Goal: Task Accomplishment & Management: Manage account settings

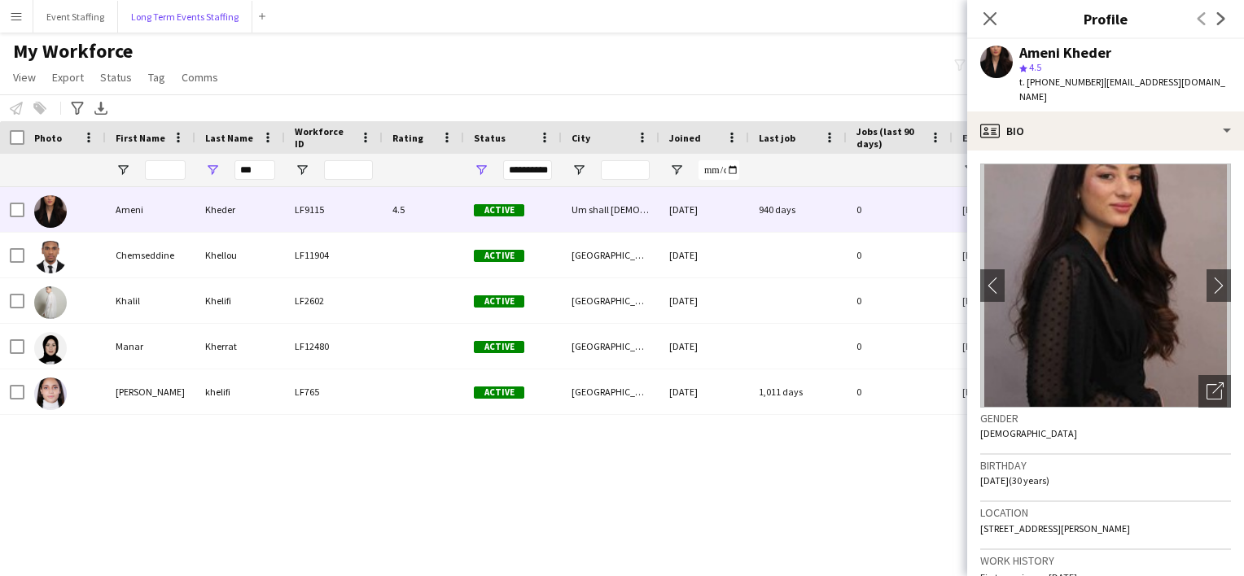
click at [191, 20] on button "Long Term Events Staffing Close" at bounding box center [185, 17] width 134 height 32
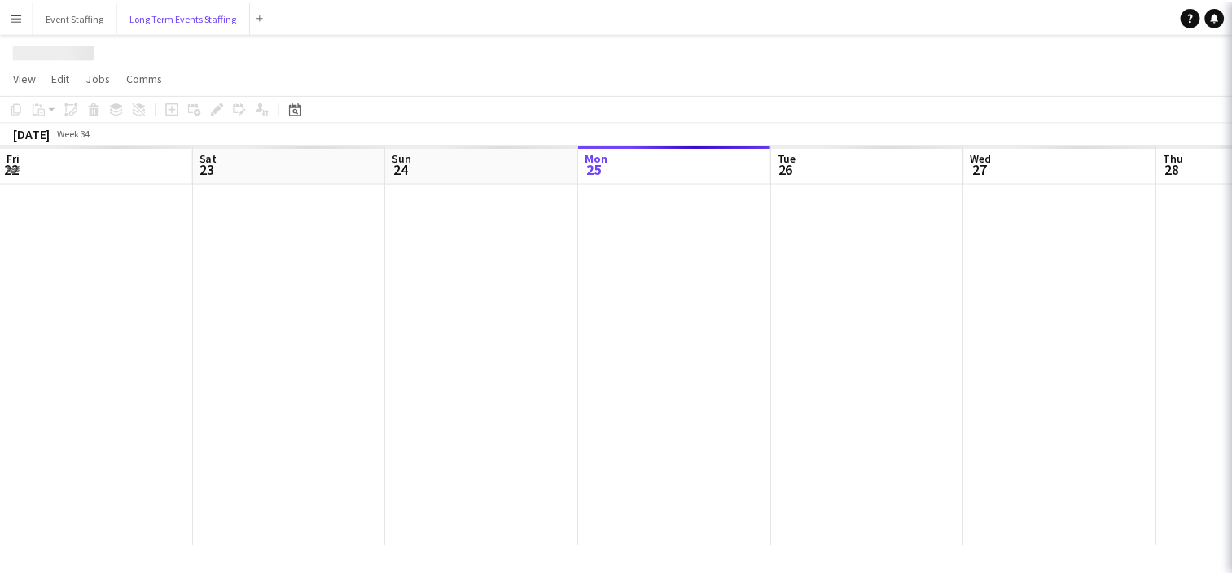
scroll to position [0, 389]
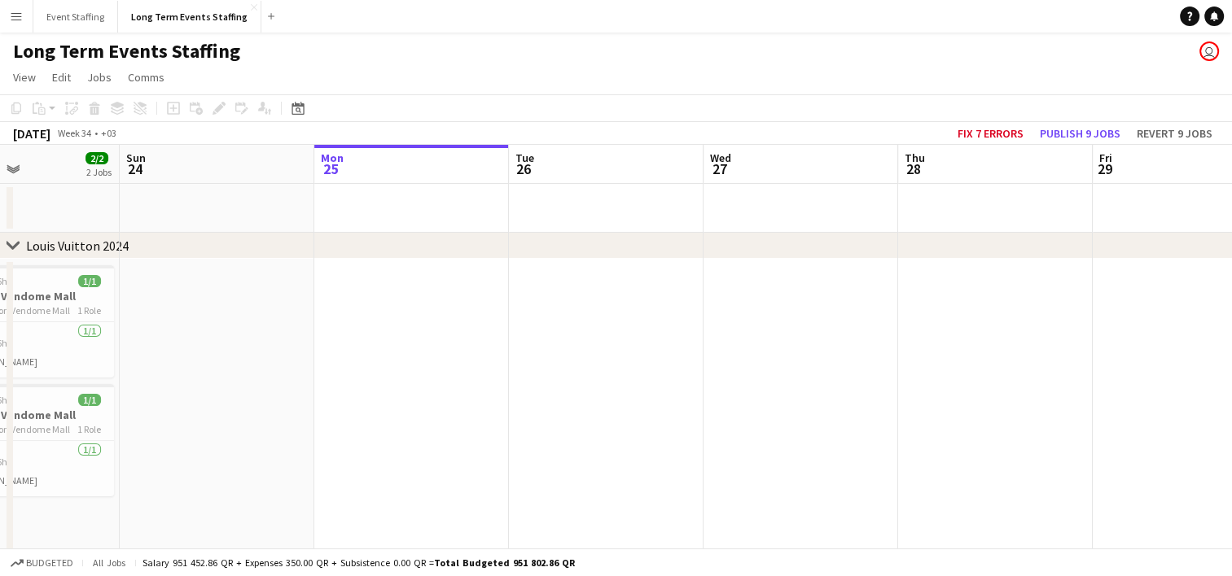
drag, startPoint x: 250, startPoint y: 349, endPoint x: 566, endPoint y: 326, distance: 316.8
click at [566, 326] on app-calendar-viewport "Thu 21 1/1 1 Job Fri 22 2/2 2 Jobs Sat 23 2/2 2 Jobs Sun 24 Mon 25 Tue 26 Wed 2…" at bounding box center [616, 465] width 1232 height 641
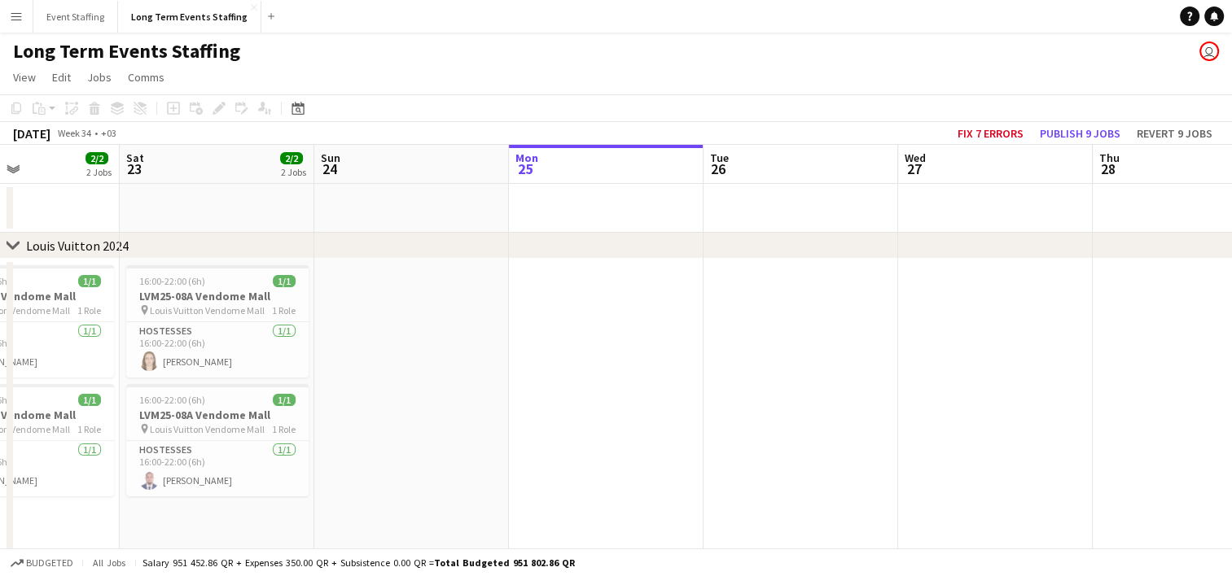
scroll to position [0, 462]
click at [213, 365] on app-card-role "Hostesses [DATE] 16:00-22:00 (6h) [PERSON_NAME]" at bounding box center [219, 349] width 182 height 55
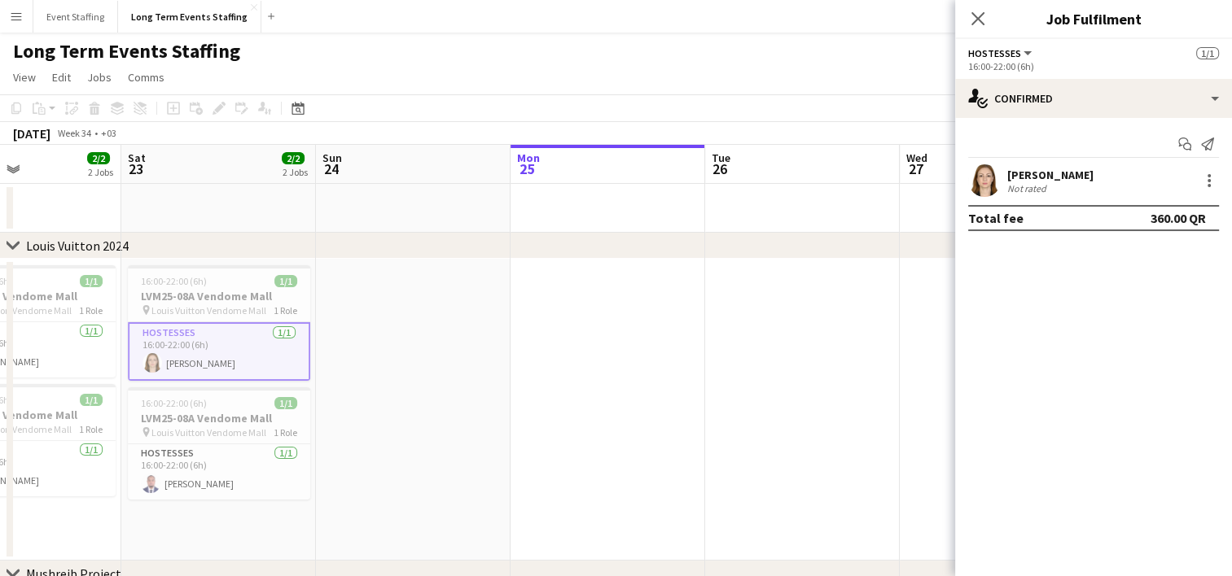
click at [1047, 191] on div "Not rated" at bounding box center [1028, 188] width 42 height 12
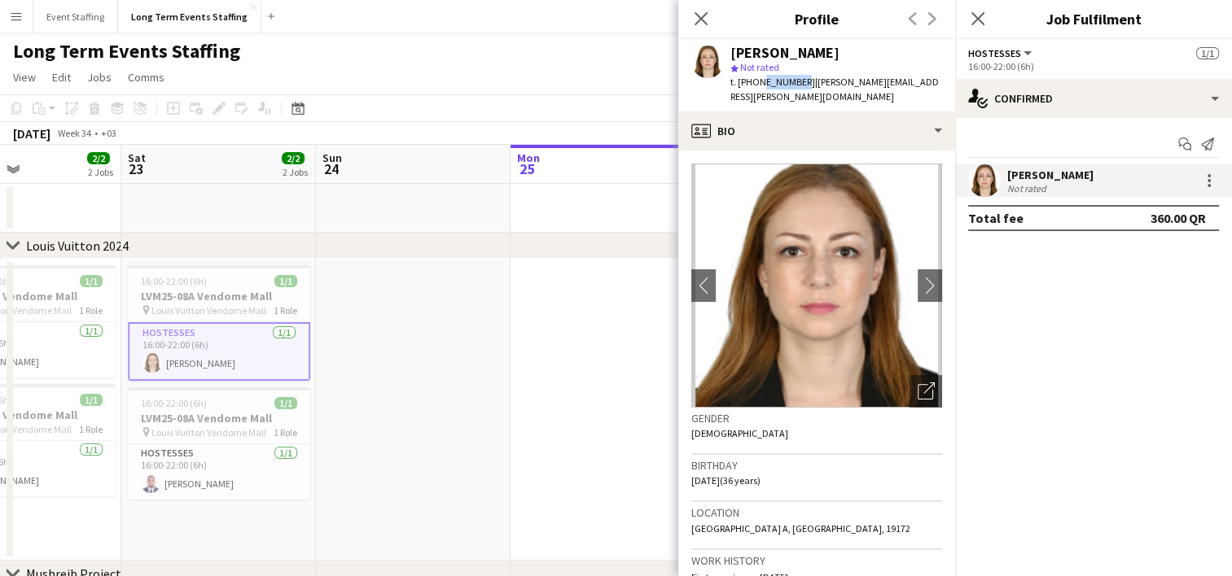
drag, startPoint x: 795, startPoint y: 83, endPoint x: 756, endPoint y: 83, distance: 39.9
click at [756, 83] on span "t. [PHONE_NUMBER]" at bounding box center [772, 82] width 85 height 12
copy span "33366382"
click at [700, 26] on app-icon "Close pop-in" at bounding box center [702, 19] width 24 height 24
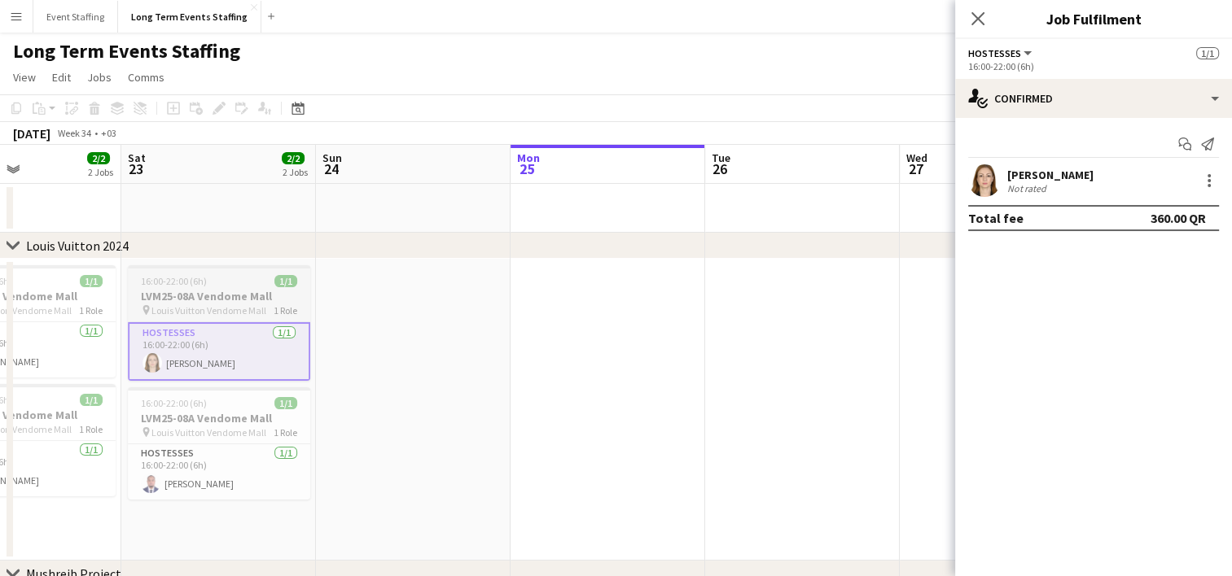
click at [172, 284] on span "16:00-22:00 (6h)" at bounding box center [174, 281] width 66 height 12
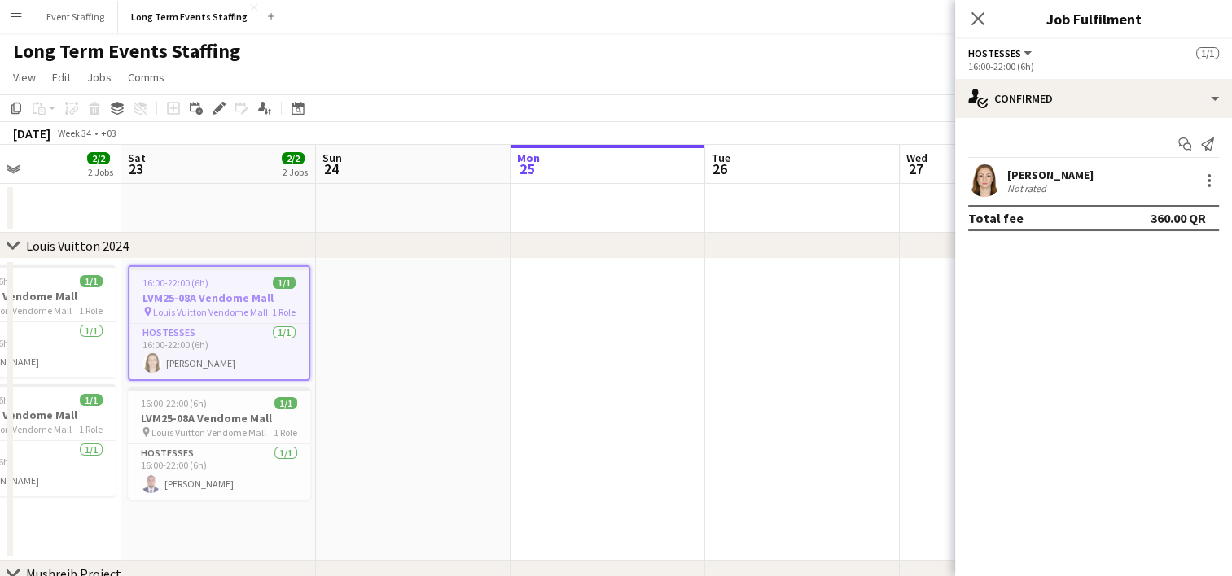
click at [167, 279] on span "16:00-22:00 (6h)" at bounding box center [175, 283] width 66 height 12
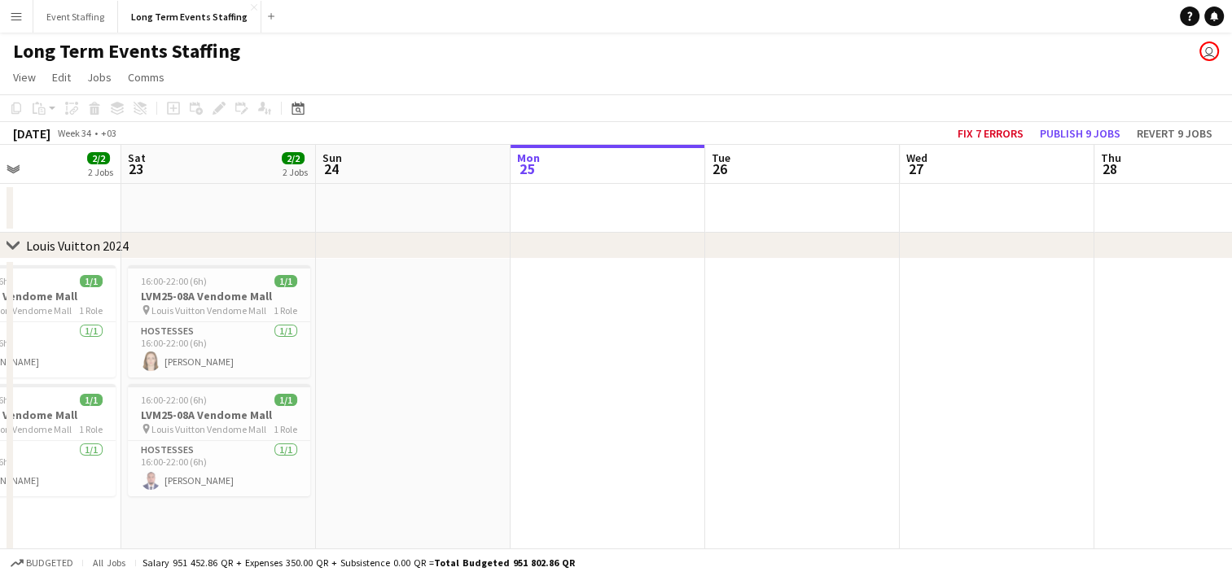
click at [554, 303] on app-date-cell at bounding box center [608, 410] width 195 height 302
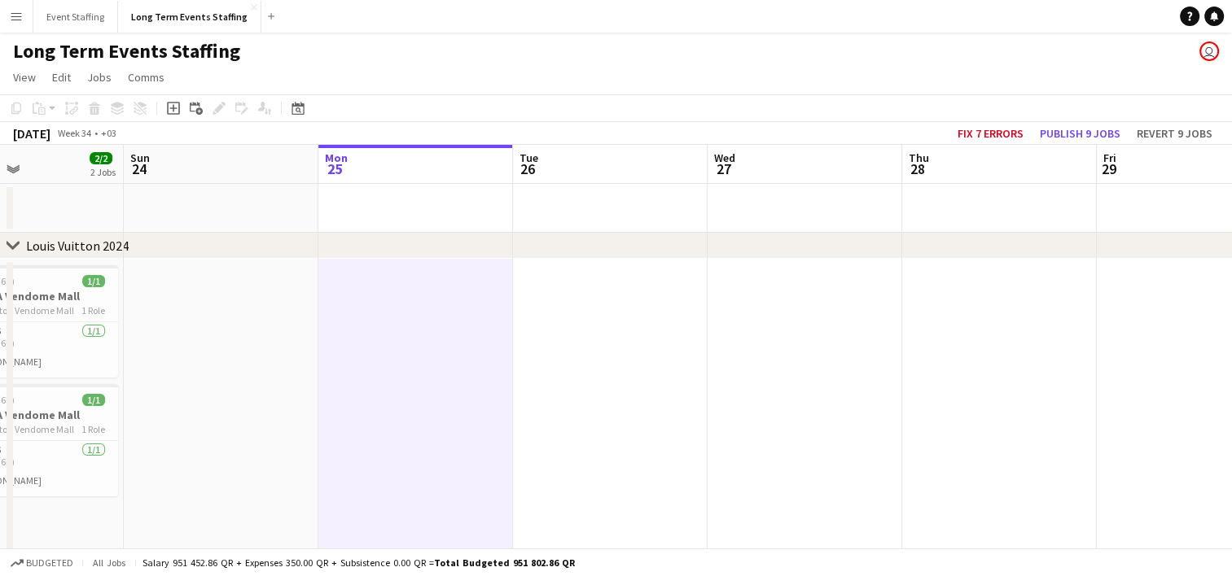
scroll to position [0, 659]
drag, startPoint x: 1015, startPoint y: 358, endPoint x: 819, endPoint y: 333, distance: 197.8
click at [819, 333] on app-calendar-viewport "Wed 20 1/1 1 Job Thu 21 1/1 1 Job Fri 22 2/2 2 Jobs Sat 23 2/2 2 Jobs Sun 24 Mo…" at bounding box center [616, 465] width 1232 height 641
click at [980, 273] on app-date-cell at bounding box center [995, 410] width 195 height 302
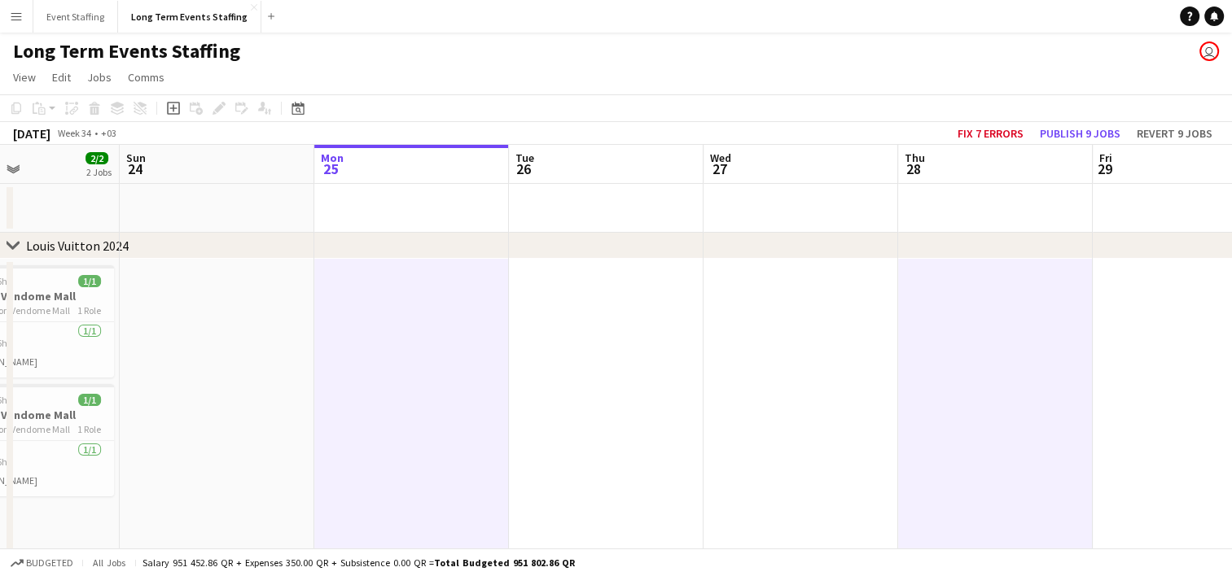
click at [1132, 254] on div "chevron-right Louis Vuitton 2024" at bounding box center [616, 246] width 1232 height 26
click at [1153, 303] on app-date-cell at bounding box center [1190, 410] width 195 height 302
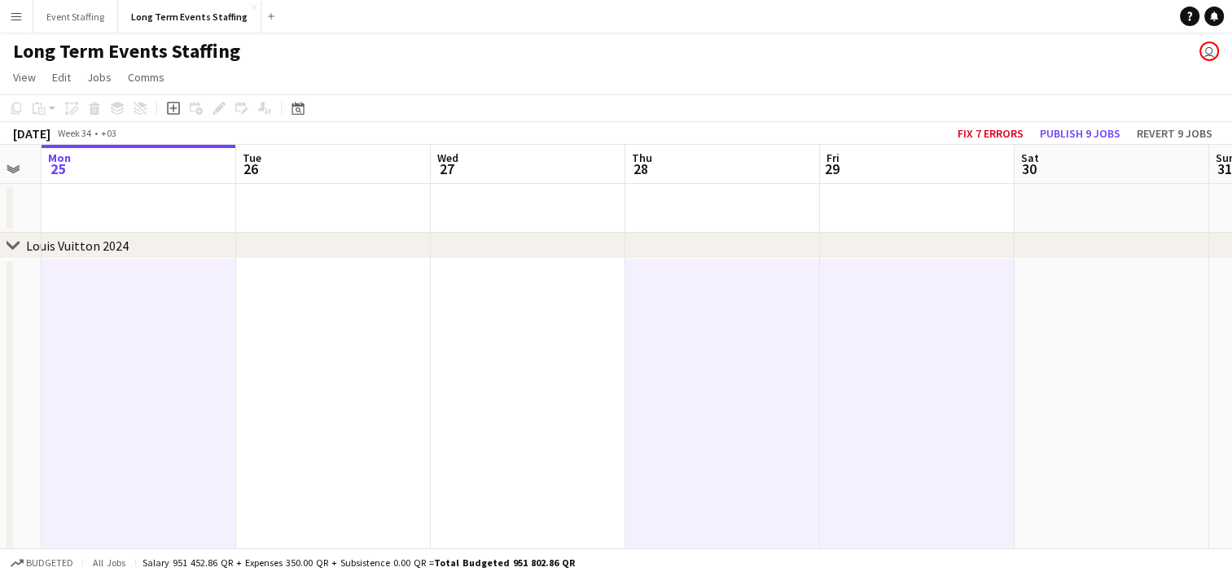
scroll to position [0, 545]
drag, startPoint x: 1125, startPoint y: 324, endPoint x: 850, endPoint y: 291, distance: 277.1
click at [850, 291] on app-calendar-viewport "Fri 22 2/2 2 Jobs Sat 23 2/2 2 Jobs Sun 24 Mon 25 Tue 26 Wed 27 Thu 28 Fri 29 S…" at bounding box center [616, 465] width 1232 height 641
click at [1062, 293] on app-date-cell at bounding box center [1109, 410] width 195 height 302
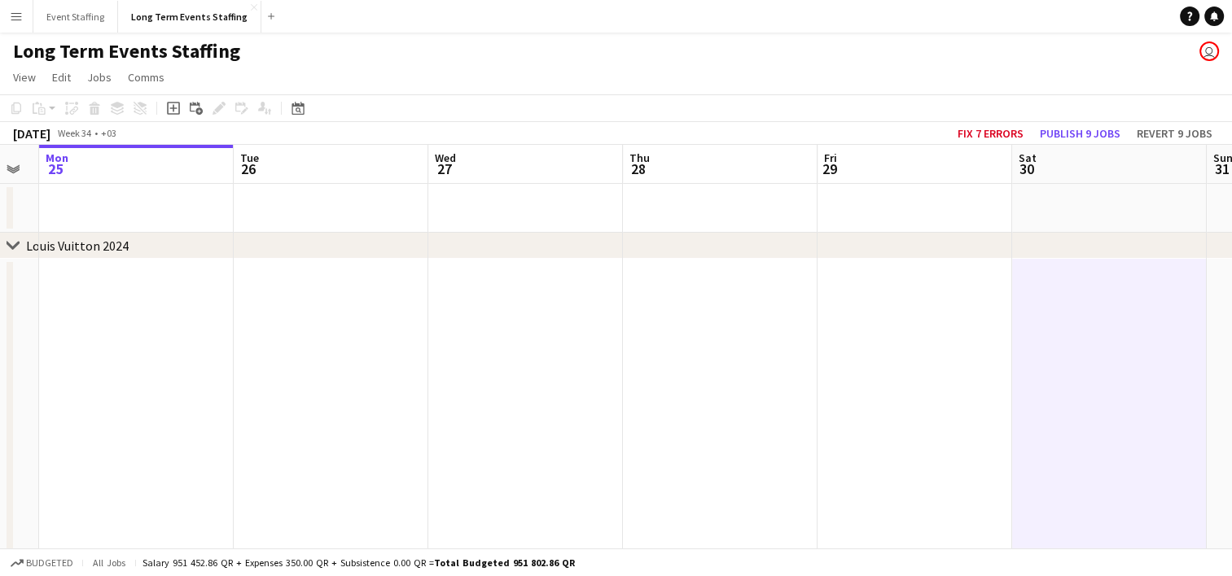
click at [914, 303] on app-date-cell at bounding box center [914, 410] width 195 height 302
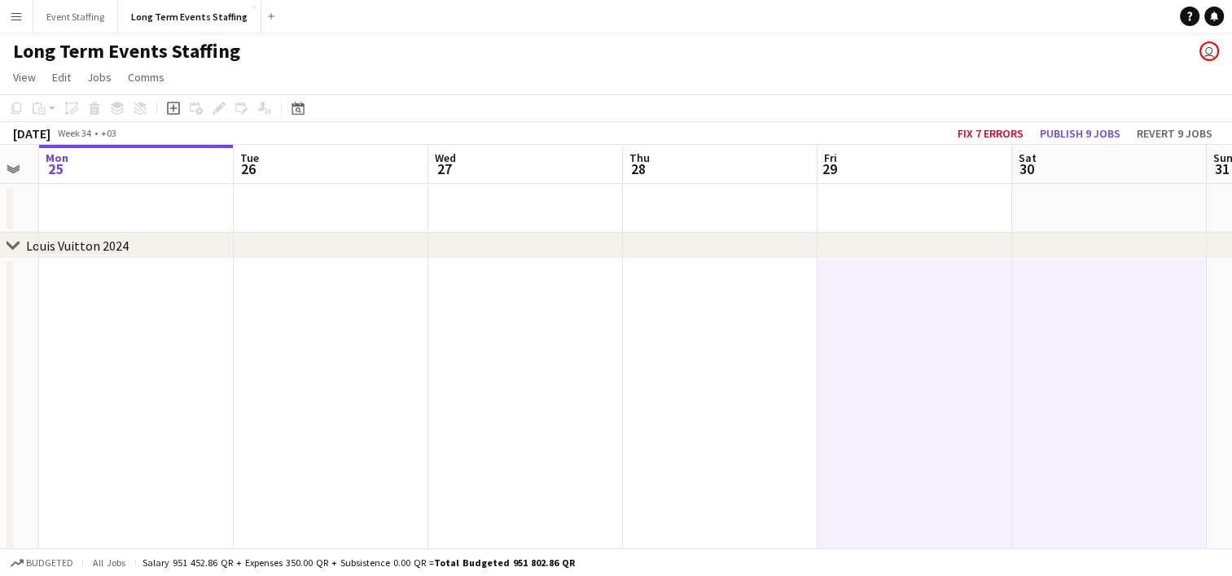
click at [750, 305] on app-date-cell at bounding box center [720, 410] width 195 height 302
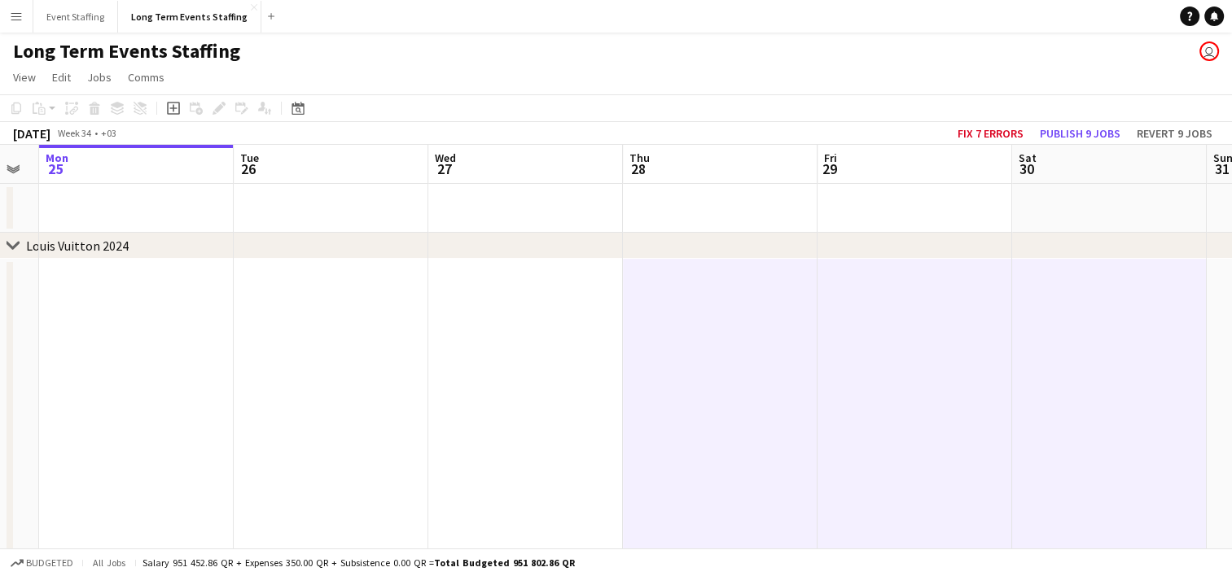
click at [147, 320] on app-date-cell at bounding box center [136, 410] width 195 height 302
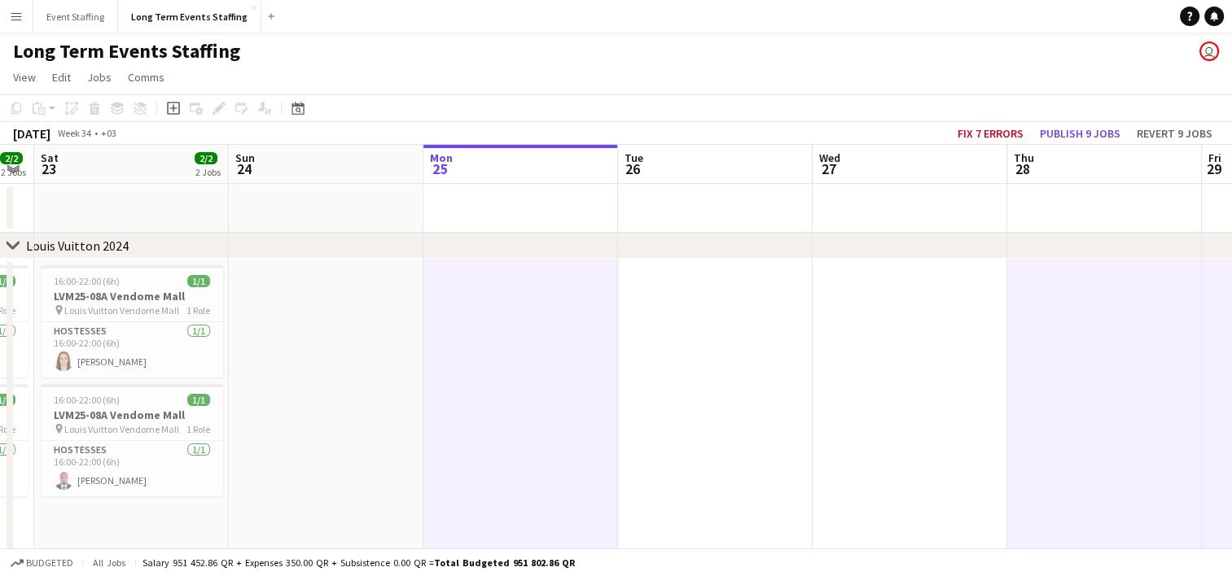
scroll to position [0, 352]
drag, startPoint x: 121, startPoint y: 309, endPoint x: 508, endPoint y: 319, distance: 387.7
click at [508, 319] on app-calendar-viewport "Thu 21 1/1 1 Job Fri 22 2/2 2 Jobs Sat 23 2/2 2 Jobs Sun 24 Mon 25 Tue 26 Wed 2…" at bounding box center [616, 465] width 1232 height 641
click at [72, 317] on app-job-card "16:00-22:00 (6h) 1/1 LVM25-08A Vendome Mall pin Louis Vuitton Vendome Mall 1 Ro…" at bounding box center [135, 321] width 182 height 112
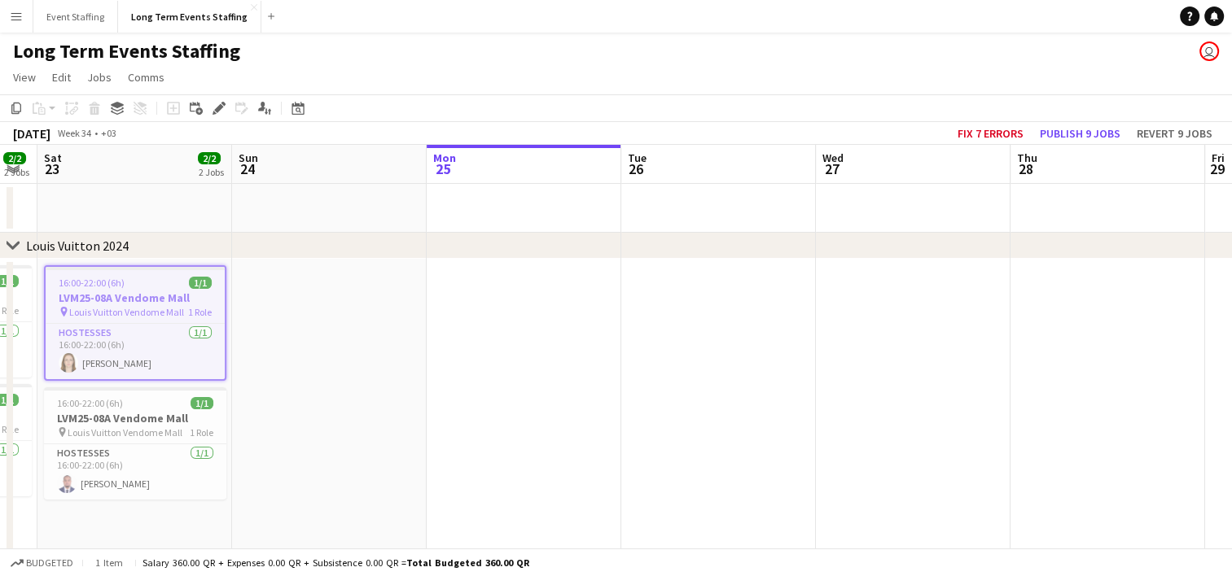
click at [554, 331] on app-date-cell at bounding box center [524, 410] width 195 height 302
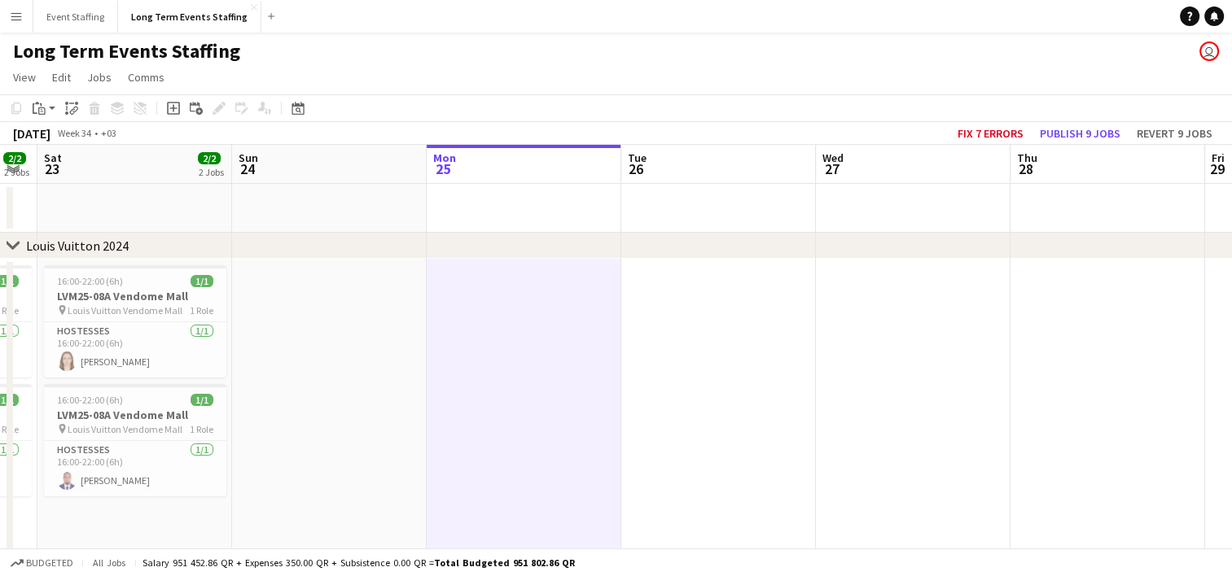
click at [1117, 305] on app-date-cell at bounding box center [1107, 410] width 195 height 302
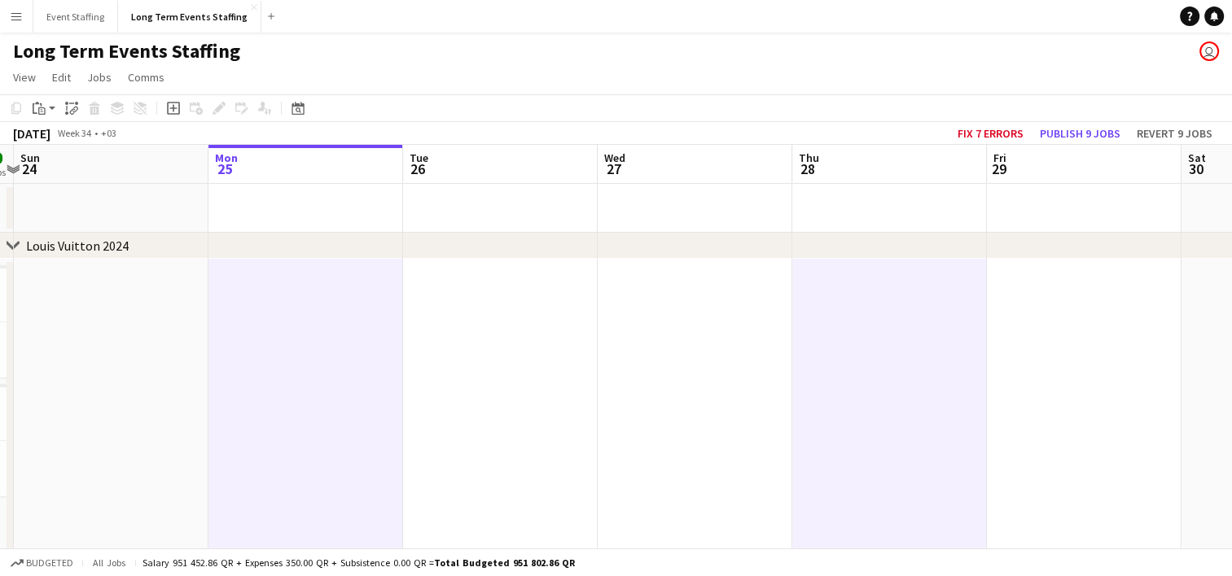
scroll to position [0, 632]
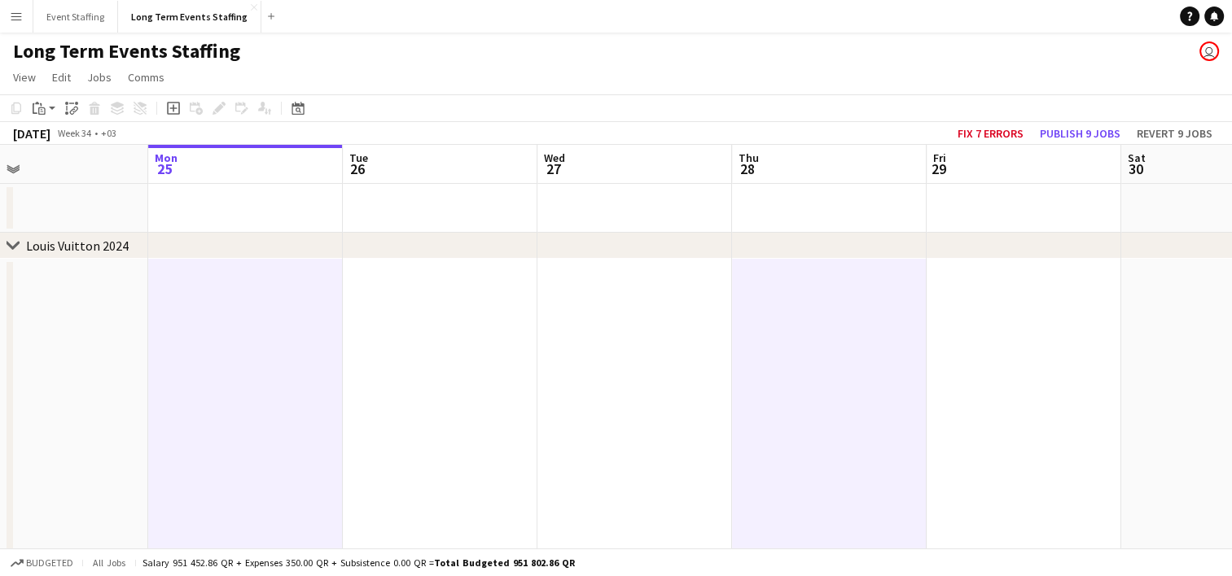
drag, startPoint x: 1194, startPoint y: 335, endPoint x: 914, endPoint y: 300, distance: 282.3
click at [914, 300] on app-calendar-viewport "Thu 21 1/1 1 Job Fri 22 2/2 2 Jobs Sat 23 2/2 2 Jobs Sun 24 Mon 25 Tue 26 Wed 2…" at bounding box center [616, 465] width 1232 height 641
click at [1032, 303] on app-date-cell at bounding box center [1022, 410] width 195 height 302
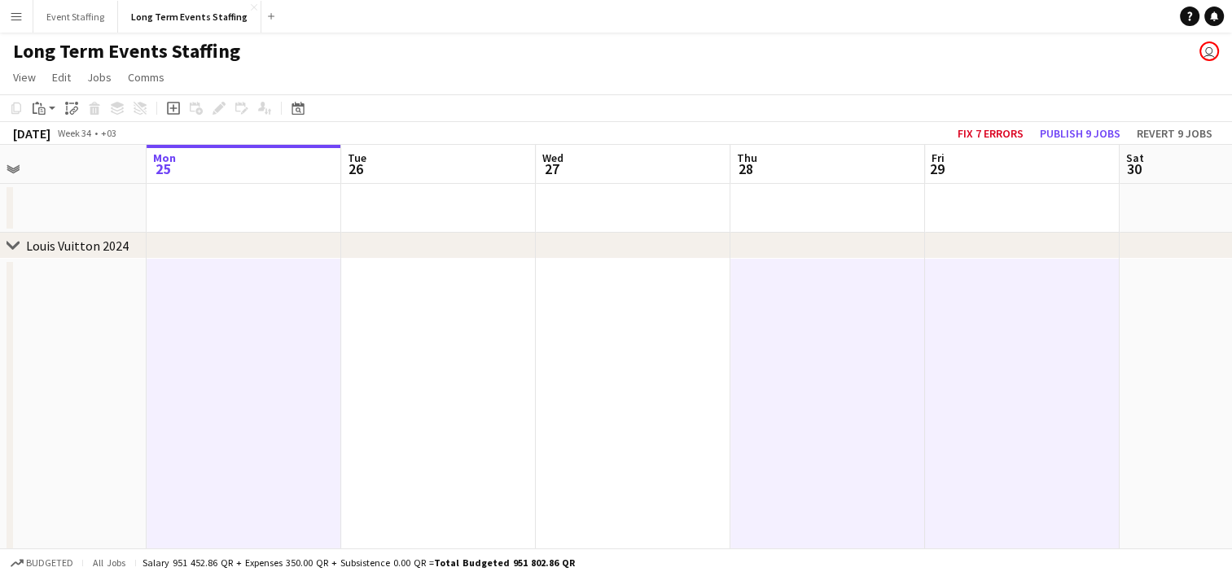
click at [1189, 308] on app-date-cell at bounding box center [1217, 410] width 195 height 302
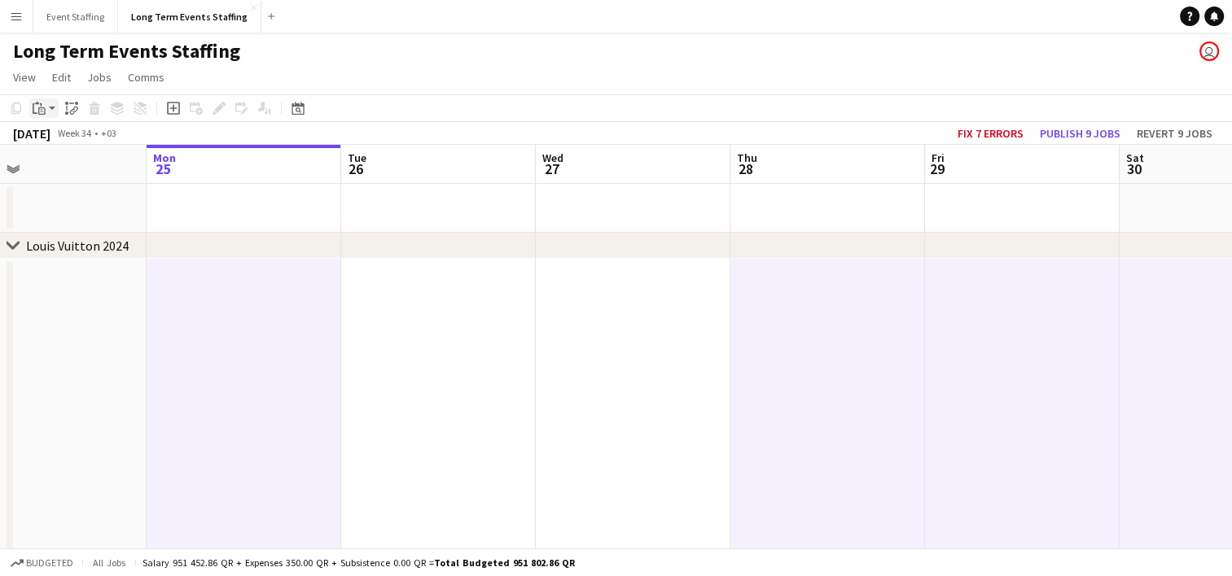
click at [52, 111] on app-action-btn "Paste" at bounding box center [43, 109] width 29 height 20
click at [81, 167] on link "Paste with crew Ctrl+Shift+V" at bounding box center [119, 167] width 153 height 15
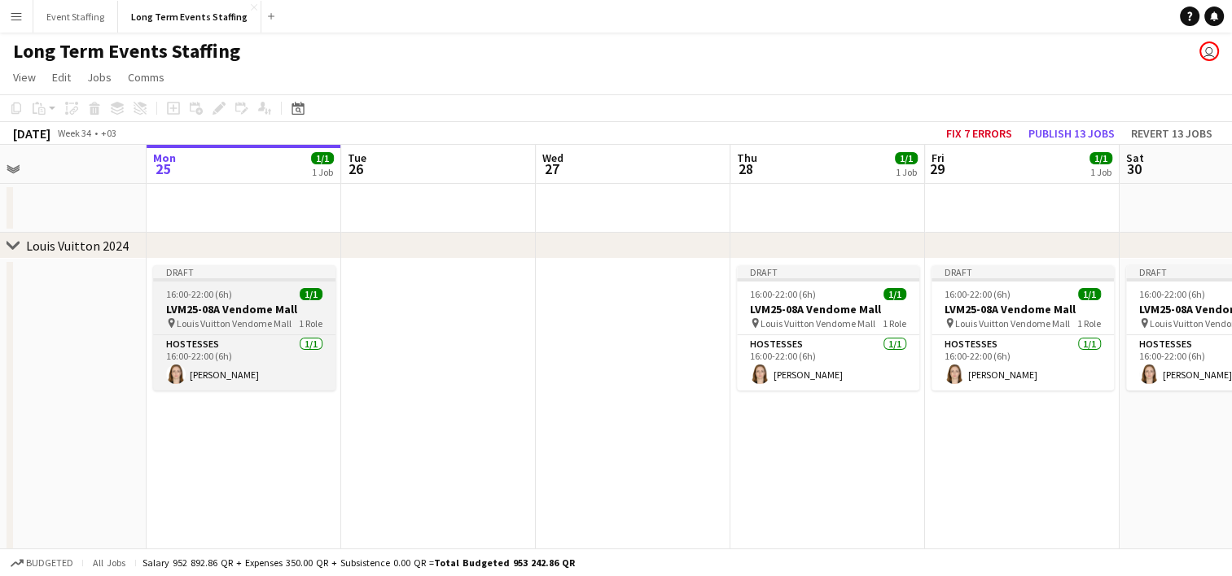
click at [184, 307] on h3 "LVM25-08A Vendome Mall" at bounding box center [244, 309] width 182 height 15
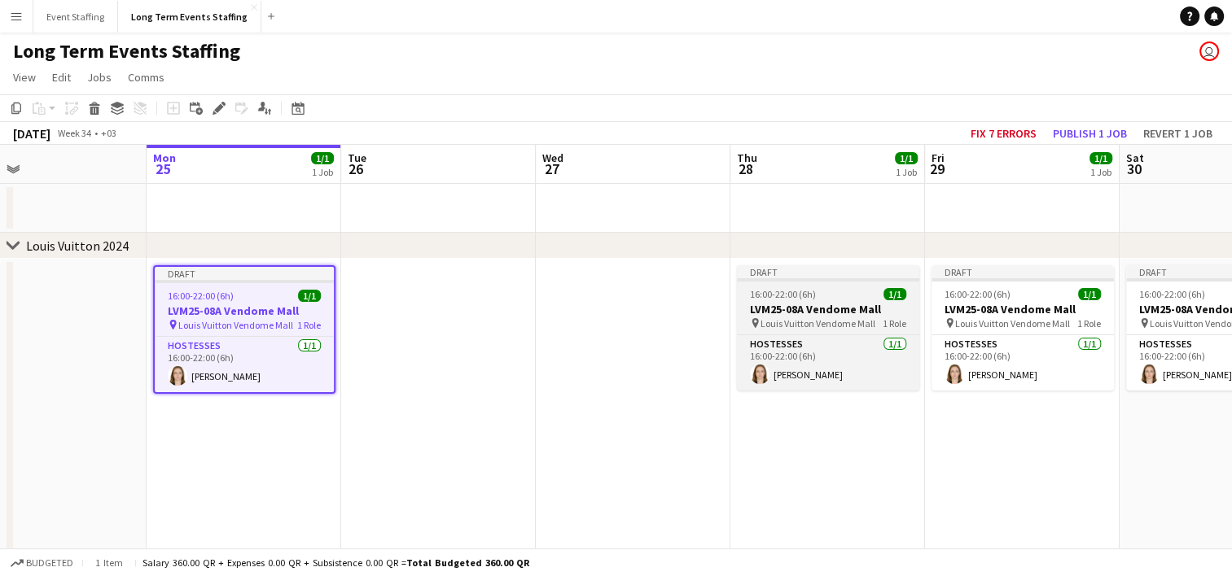
click at [791, 318] on span "Louis Vuitton Vendome Mall" at bounding box center [817, 324] width 115 height 12
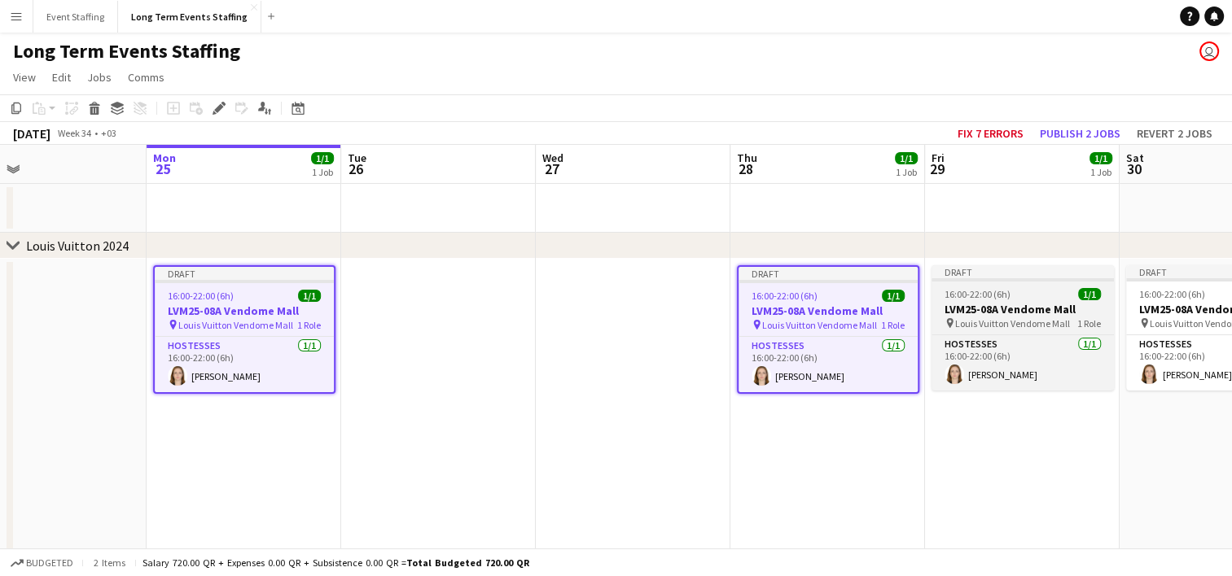
click at [1044, 306] on h3 "LVM25-08A Vendome Mall" at bounding box center [1022, 309] width 182 height 15
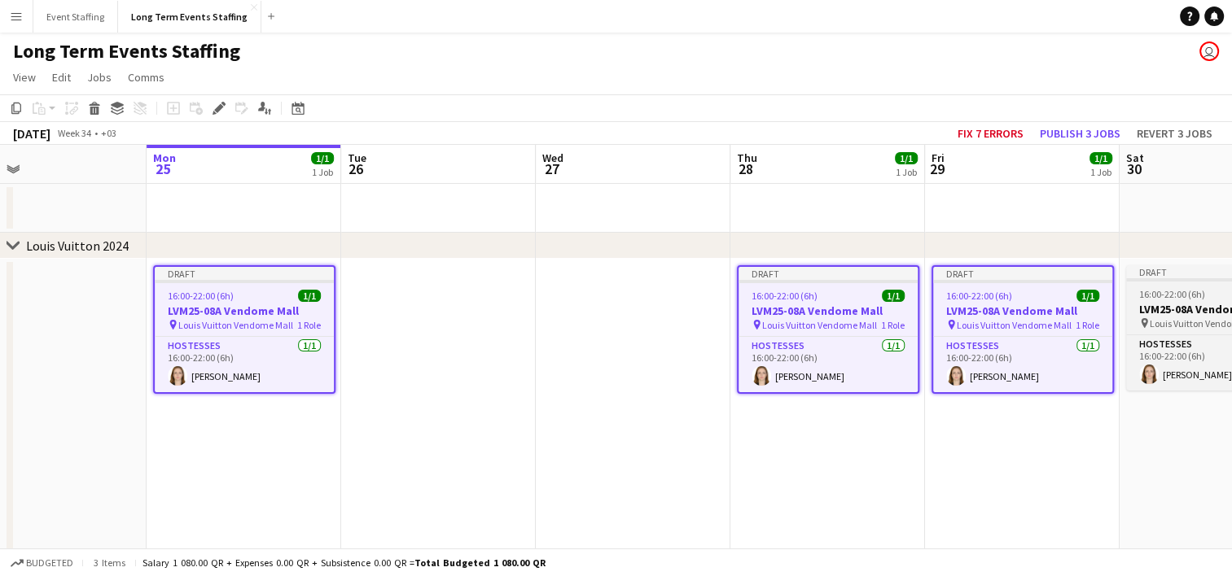
click at [1178, 307] on h3 "LVM25-08A Vendome Mall" at bounding box center [1217, 309] width 182 height 15
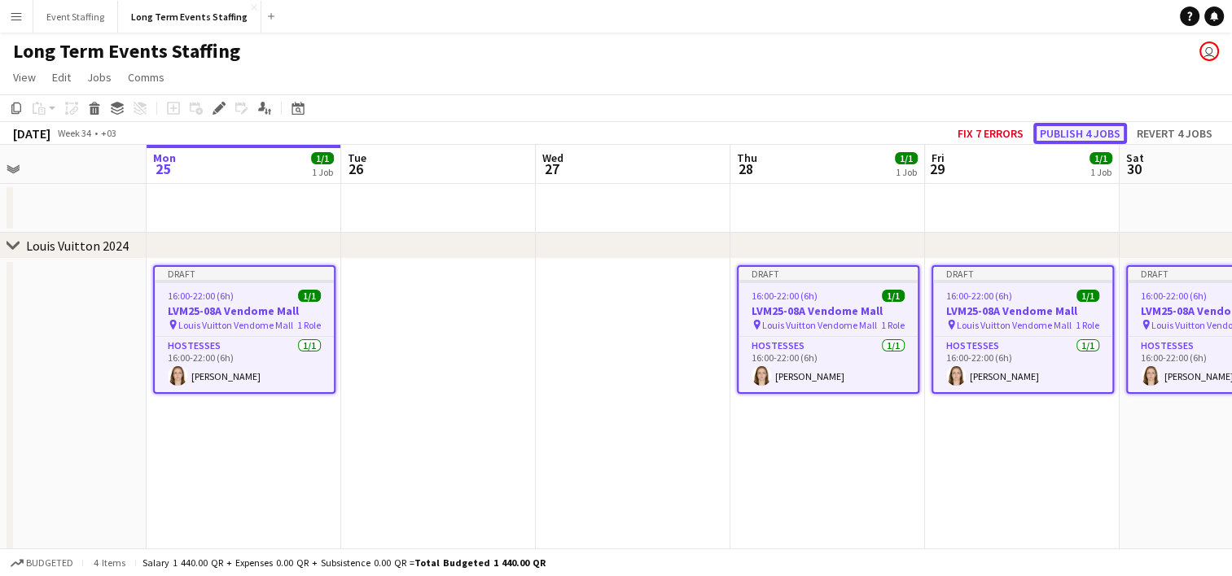
click at [1085, 134] on button "Publish 4 jobs" at bounding box center [1080, 133] width 94 height 21
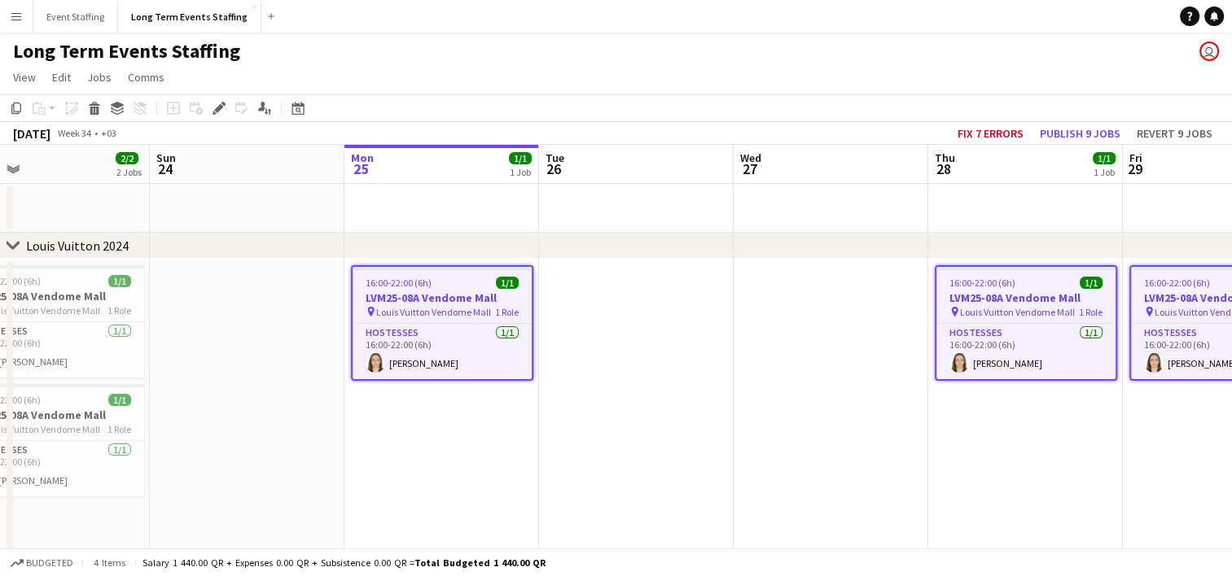
scroll to position [0, 508]
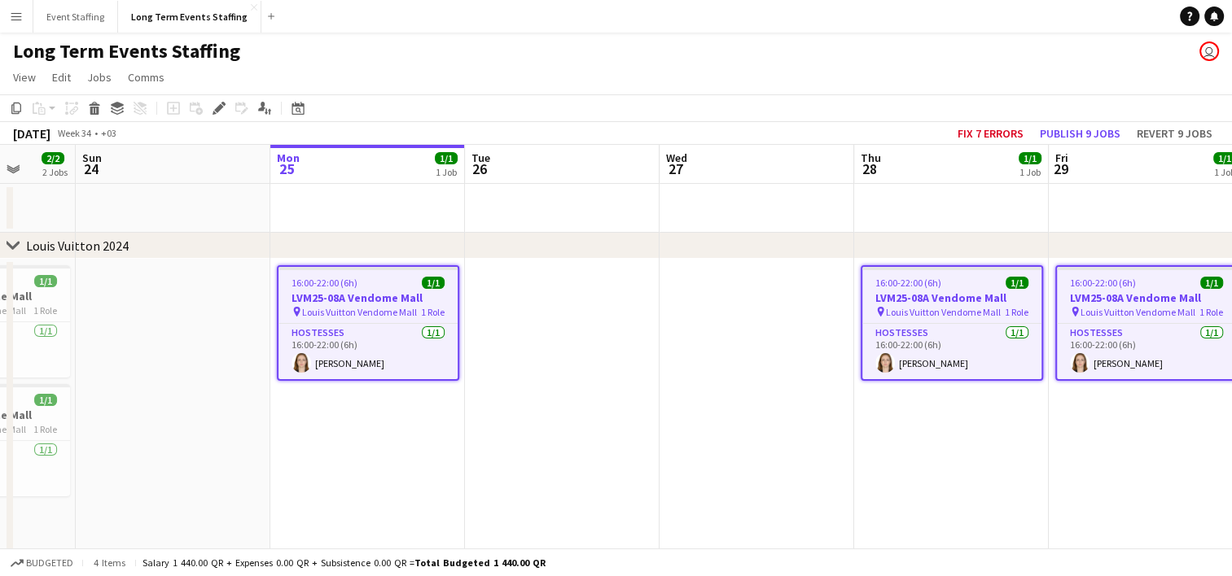
drag, startPoint x: 387, startPoint y: 380, endPoint x: 706, endPoint y: 368, distance: 319.4
click at [706, 368] on app-calendar-viewport "Thu 21 1/1 1 Job Fri 22 2/2 2 Jobs Sat 23 2/2 2 Jobs Sun 24 Mon 25 1/1 1 Job Tu…" at bounding box center [616, 465] width 1232 height 641
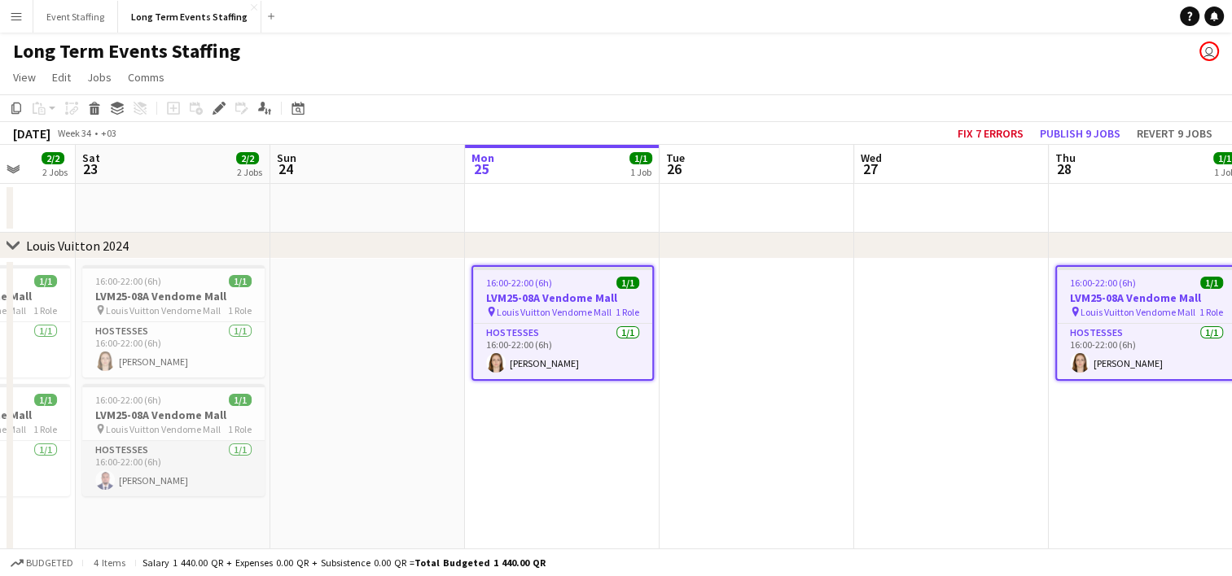
click at [142, 471] on app-card-role "Hostesses [DATE] 16:00-22:00 (6h) [PERSON_NAME]" at bounding box center [173, 468] width 182 height 55
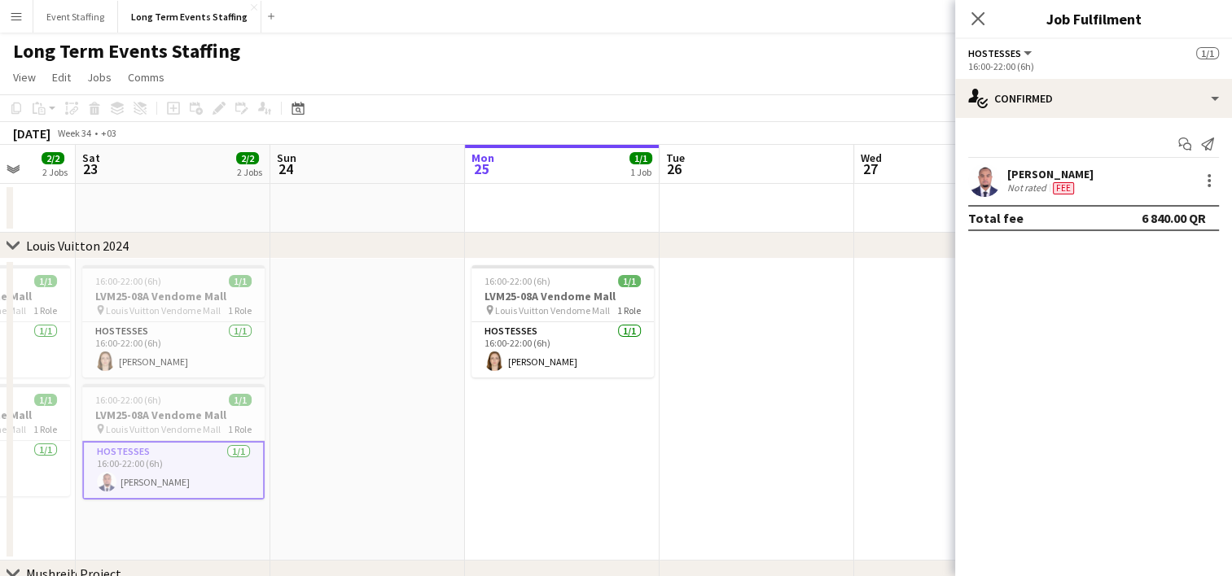
click at [987, 174] on app-user-avatar at bounding box center [984, 180] width 33 height 33
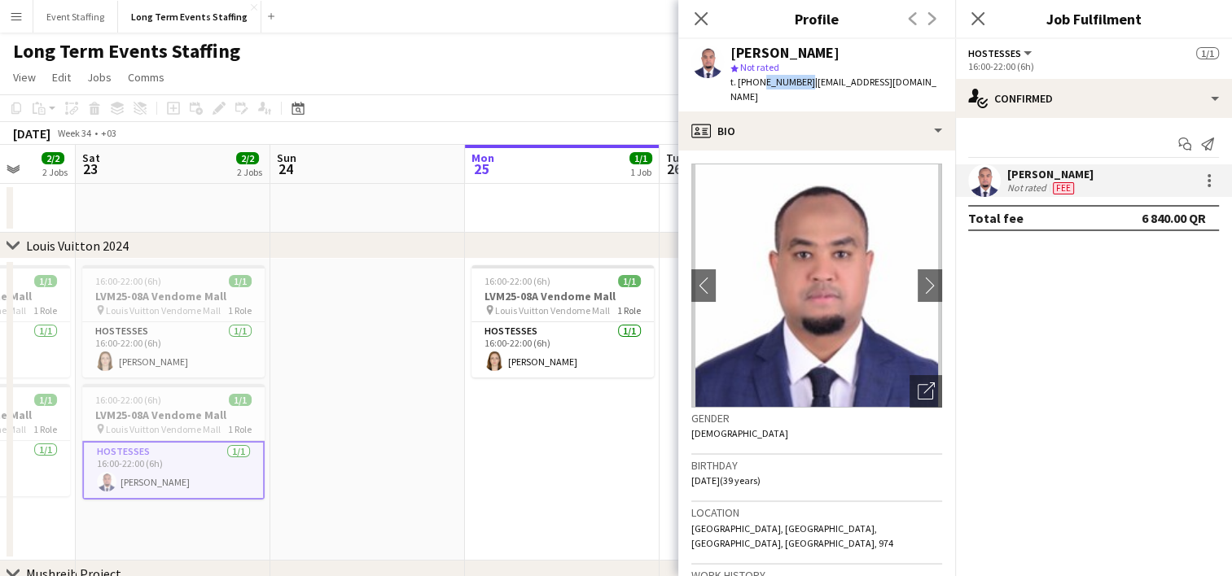
drag, startPoint x: 797, startPoint y: 81, endPoint x: 756, endPoint y: 93, distance: 43.1
click at [756, 93] on div "[PERSON_NAME] star Not rated t. [PHONE_NUMBER] | [EMAIL_ADDRESS][DOMAIN_NAME]" at bounding box center [816, 75] width 277 height 72
copy span "33451645"
